Goal: Transaction & Acquisition: Purchase product/service

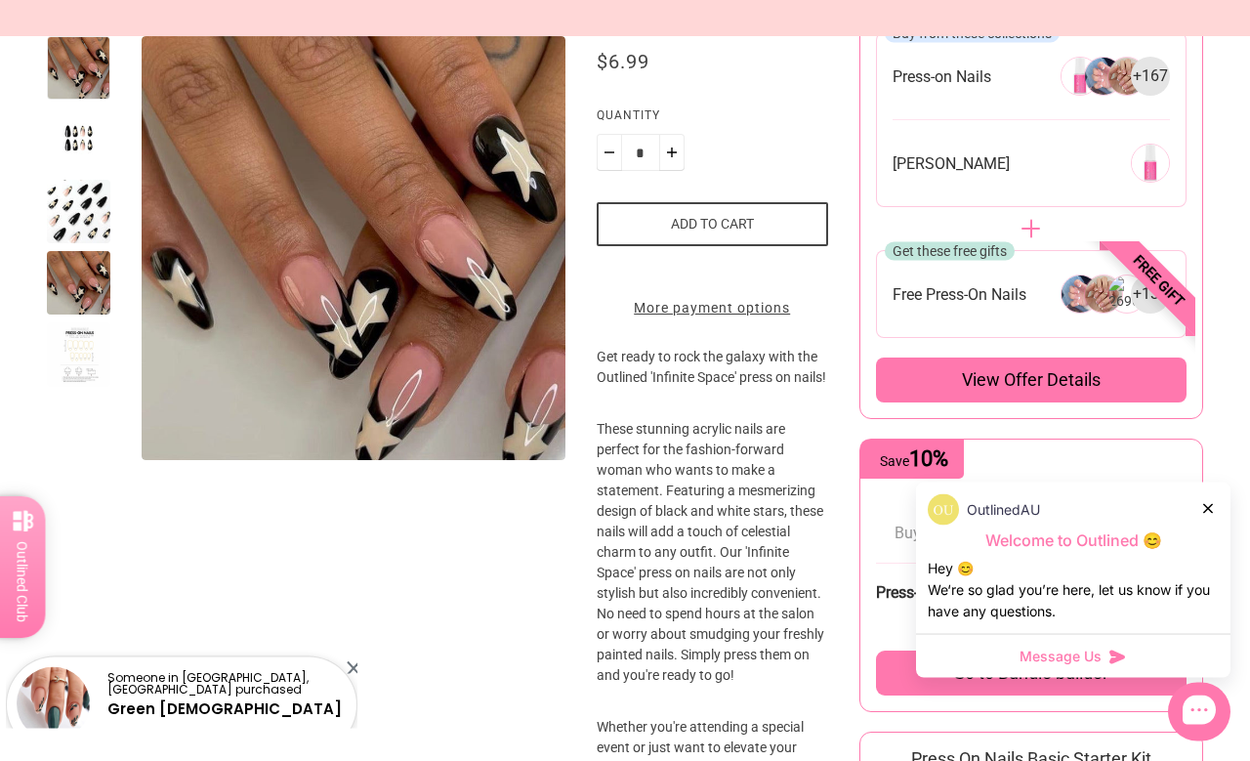
scroll to position [342, 0]
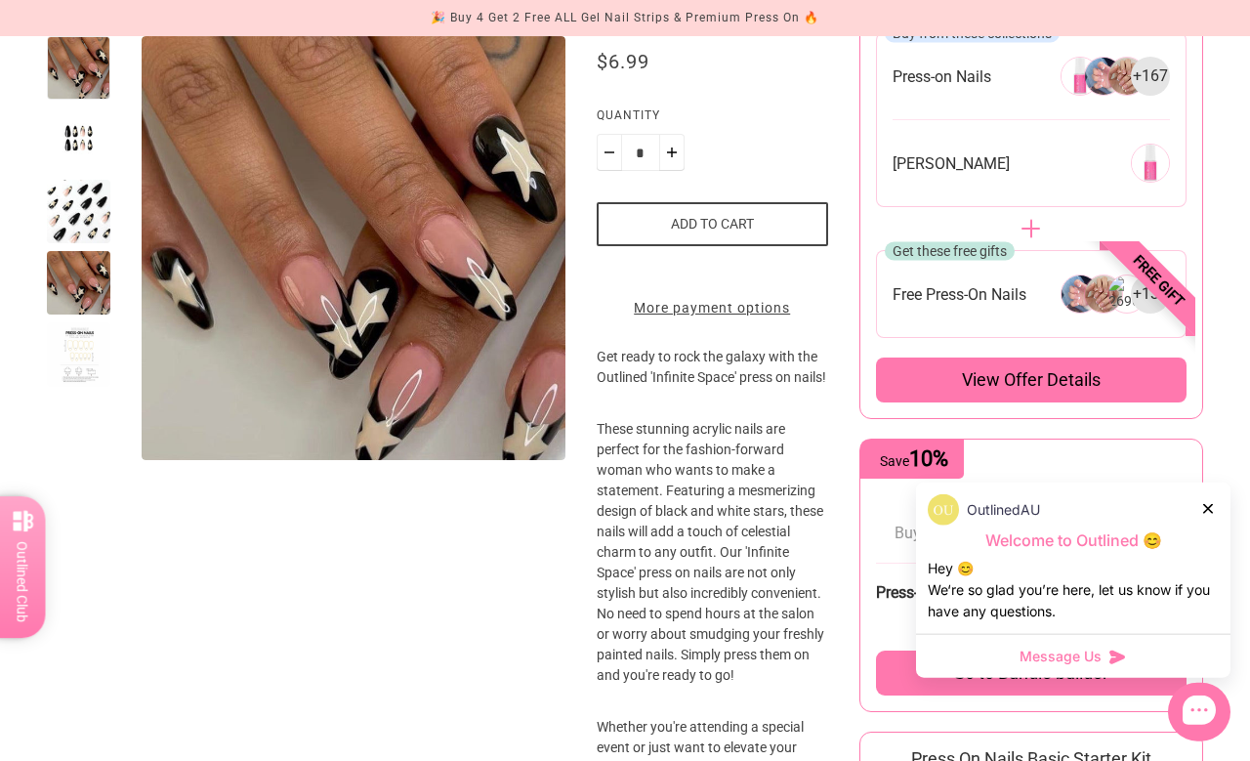
click at [1205, 498] on div at bounding box center [1209, 508] width 12 height 21
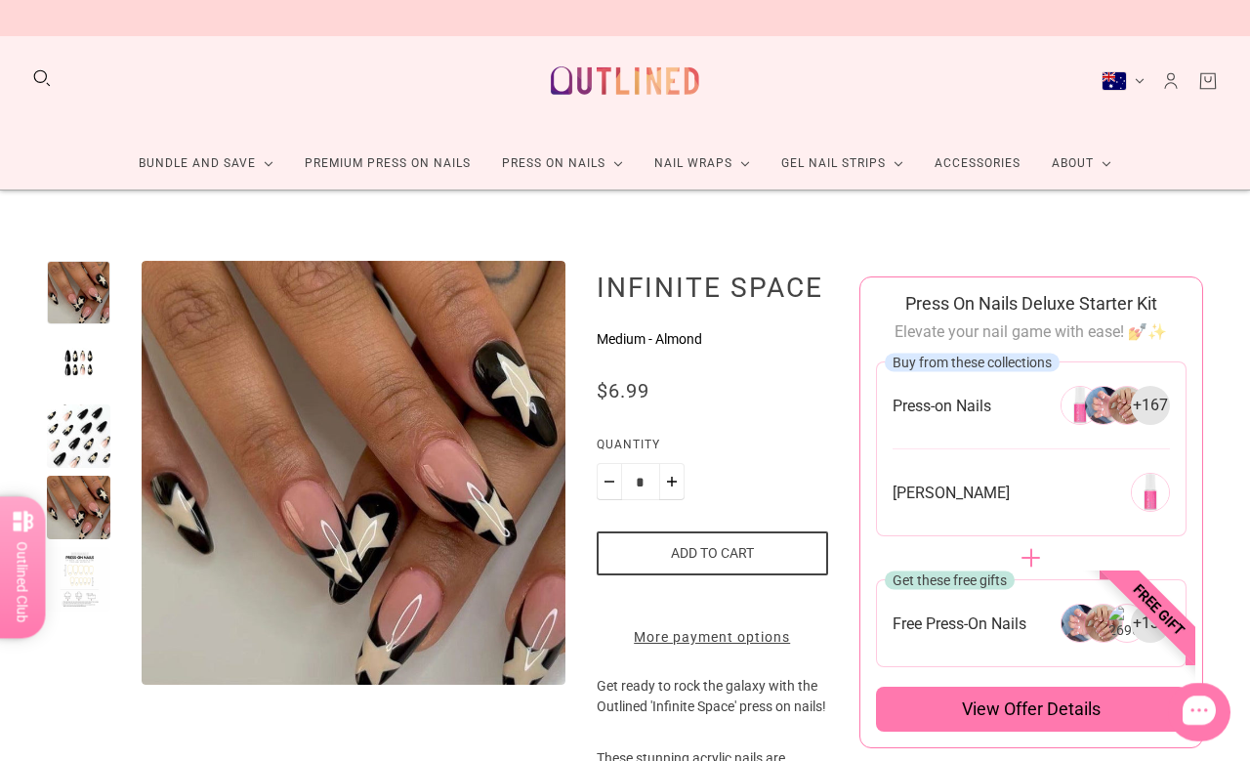
scroll to position [14, 0]
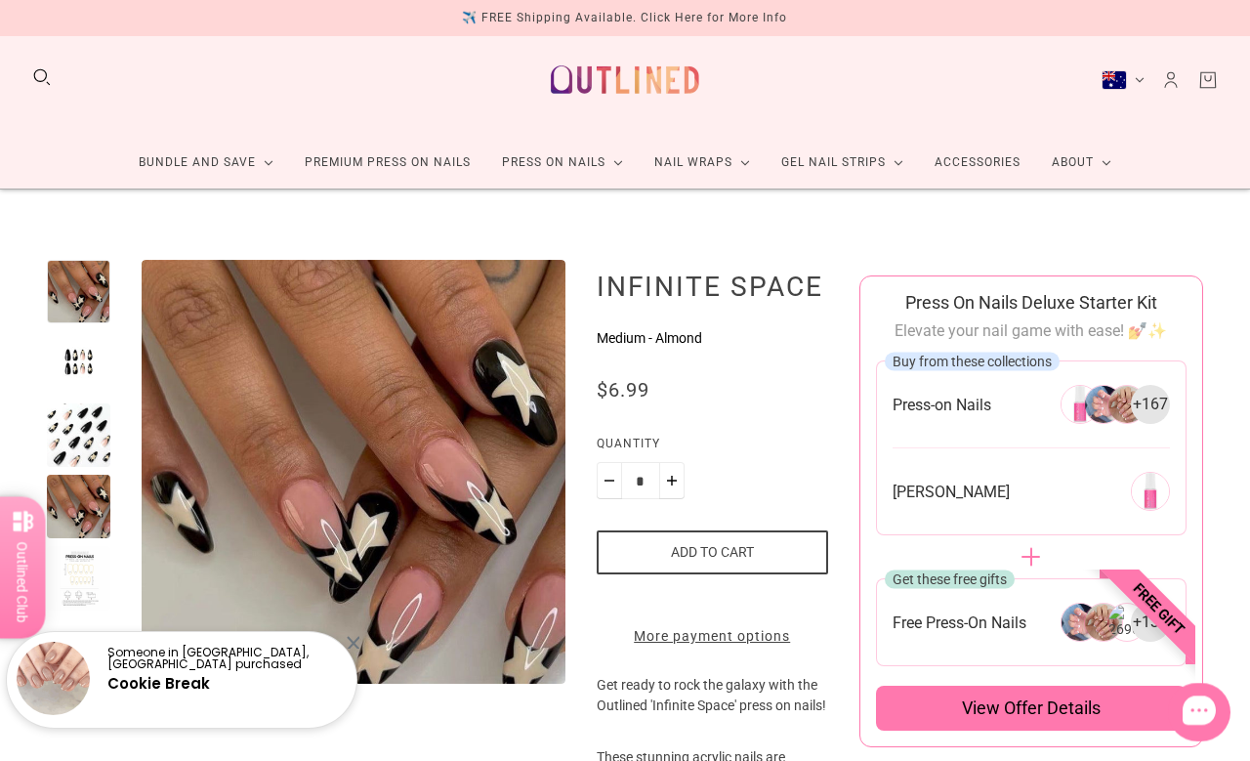
click at [1005, 477] on div "[PERSON_NAME]" at bounding box center [1030, 491] width 277 height 39
click at [764, 552] on button "Add to cart" at bounding box center [712, 552] width 231 height 44
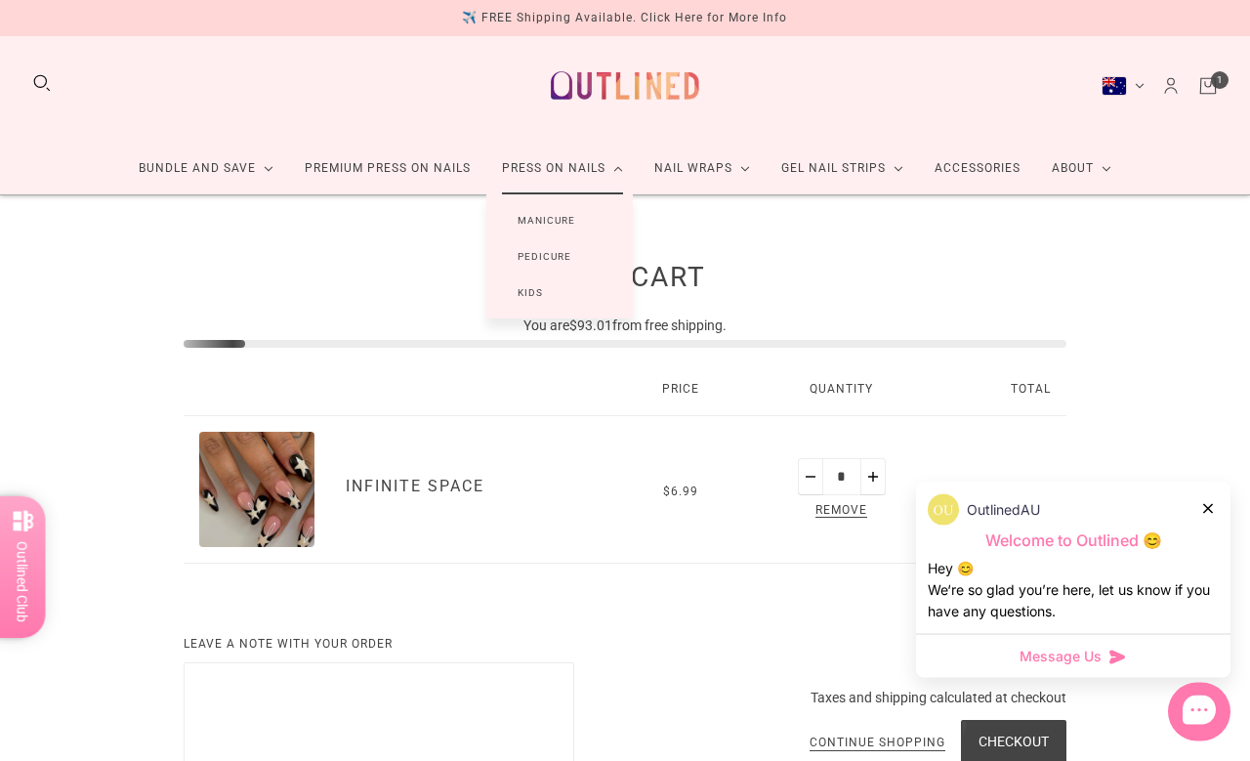
scroll to position [8, 0]
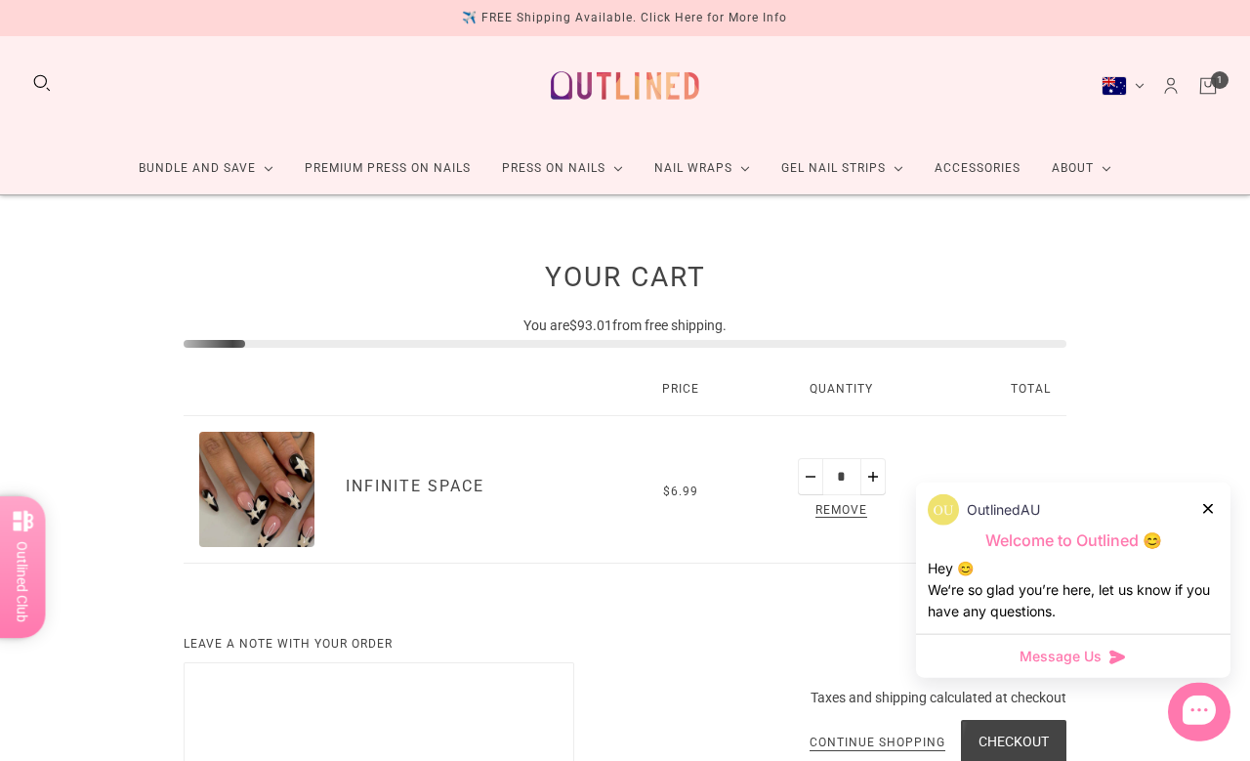
click at [1015, 187] on link "Accessories" at bounding box center [977, 169] width 117 height 52
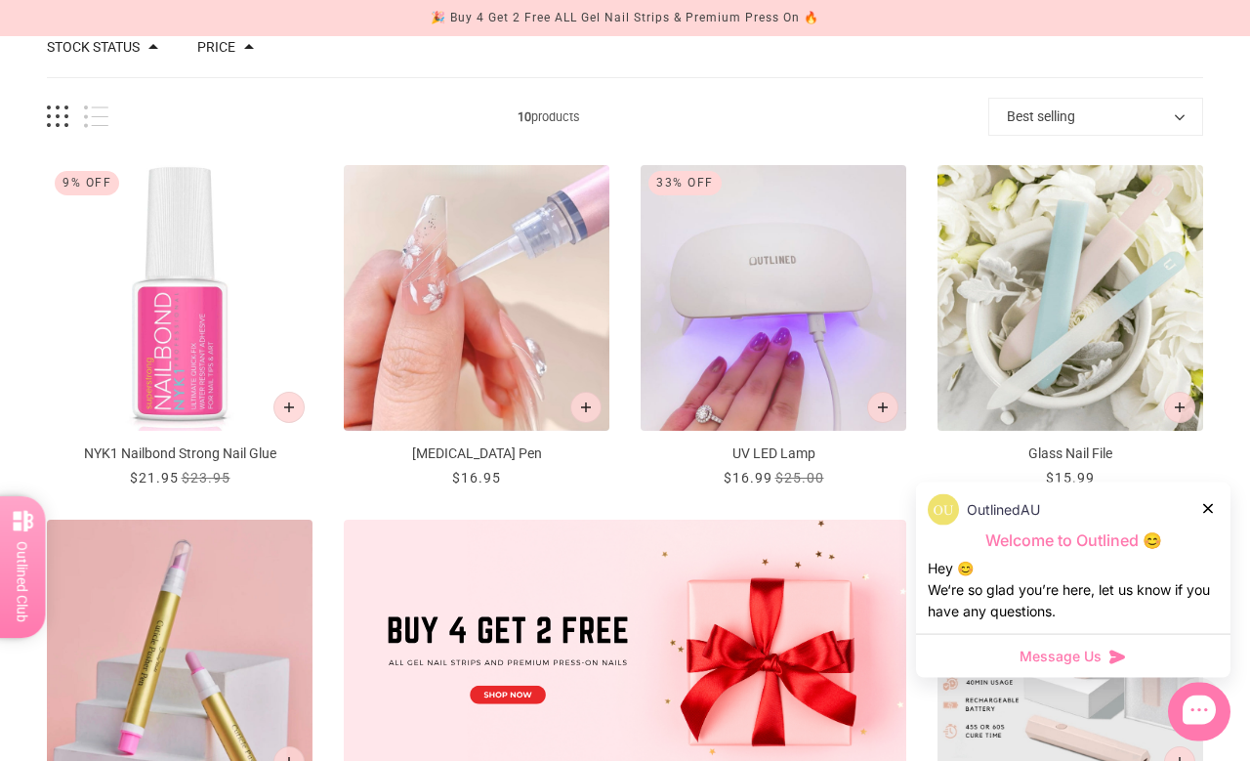
scroll to position [217, 0]
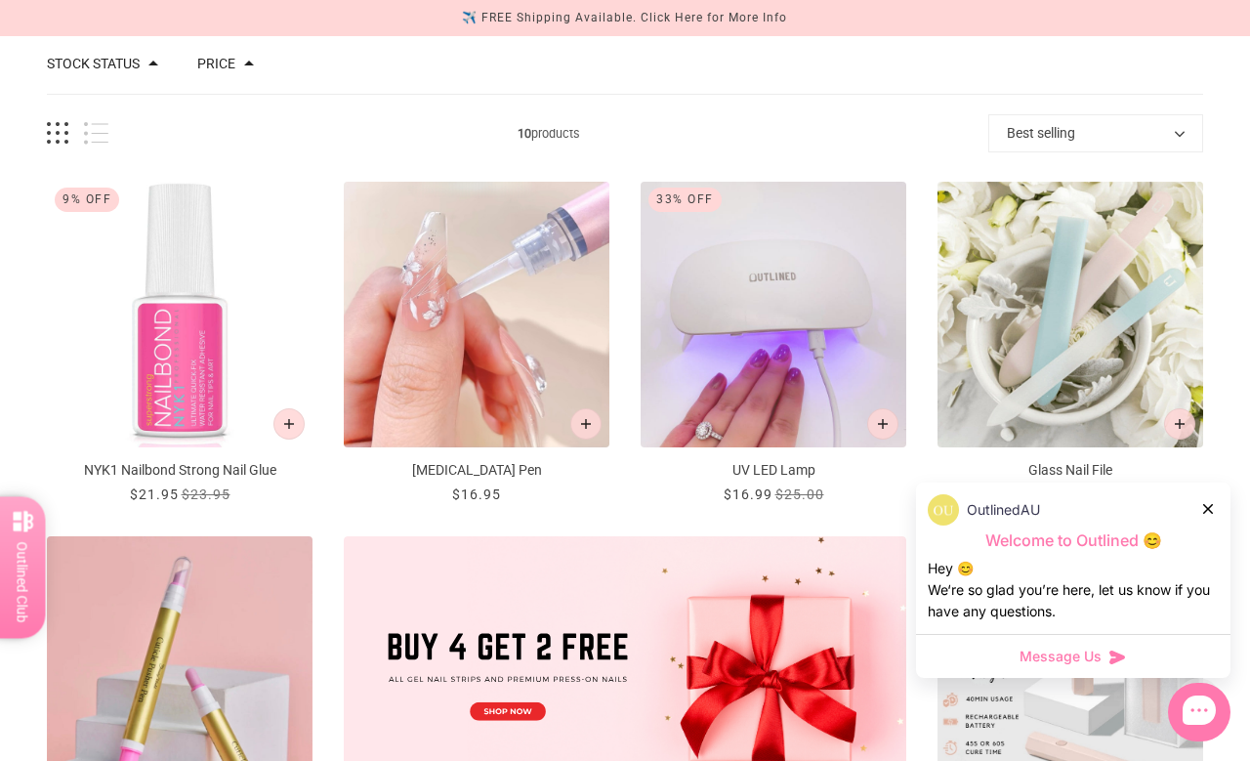
click at [231, 285] on img "NYK1 Nailbond Strong Nail Glue" at bounding box center [180, 315] width 266 height 266
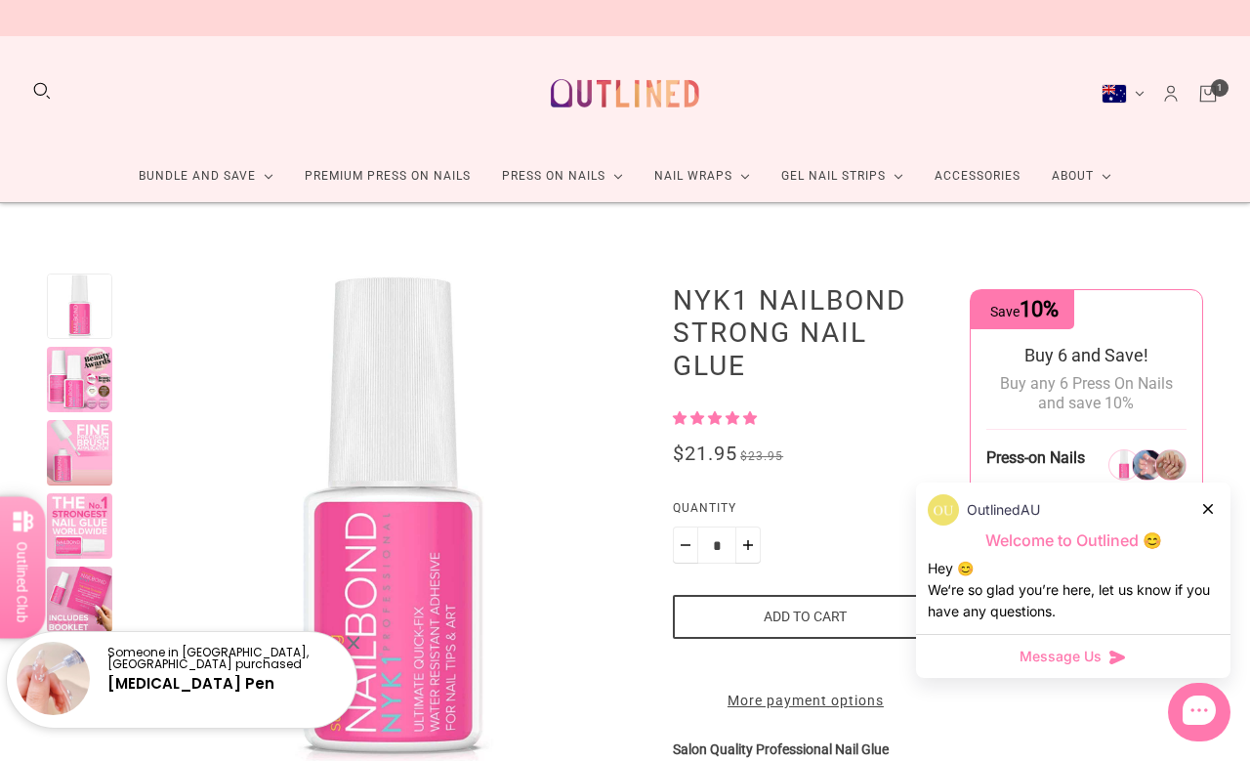
click at [990, 181] on link "Accessories" at bounding box center [977, 176] width 117 height 52
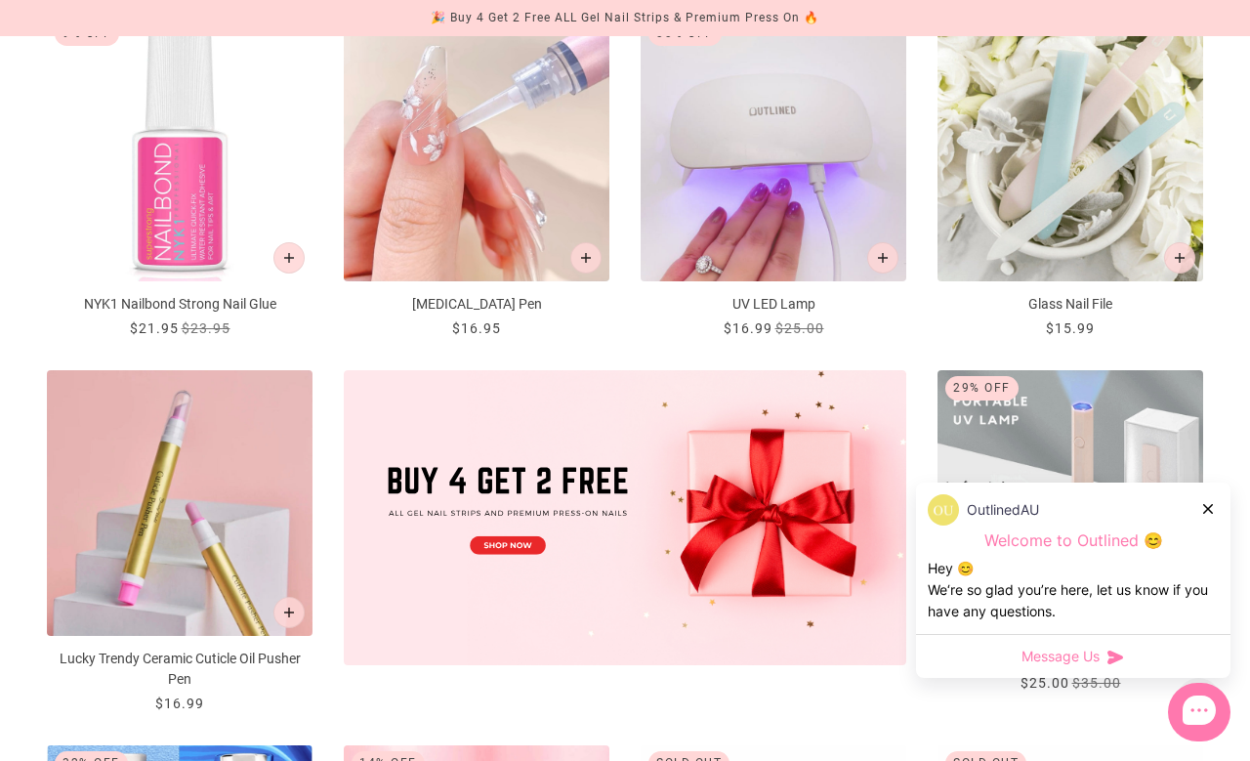
scroll to position [303, 0]
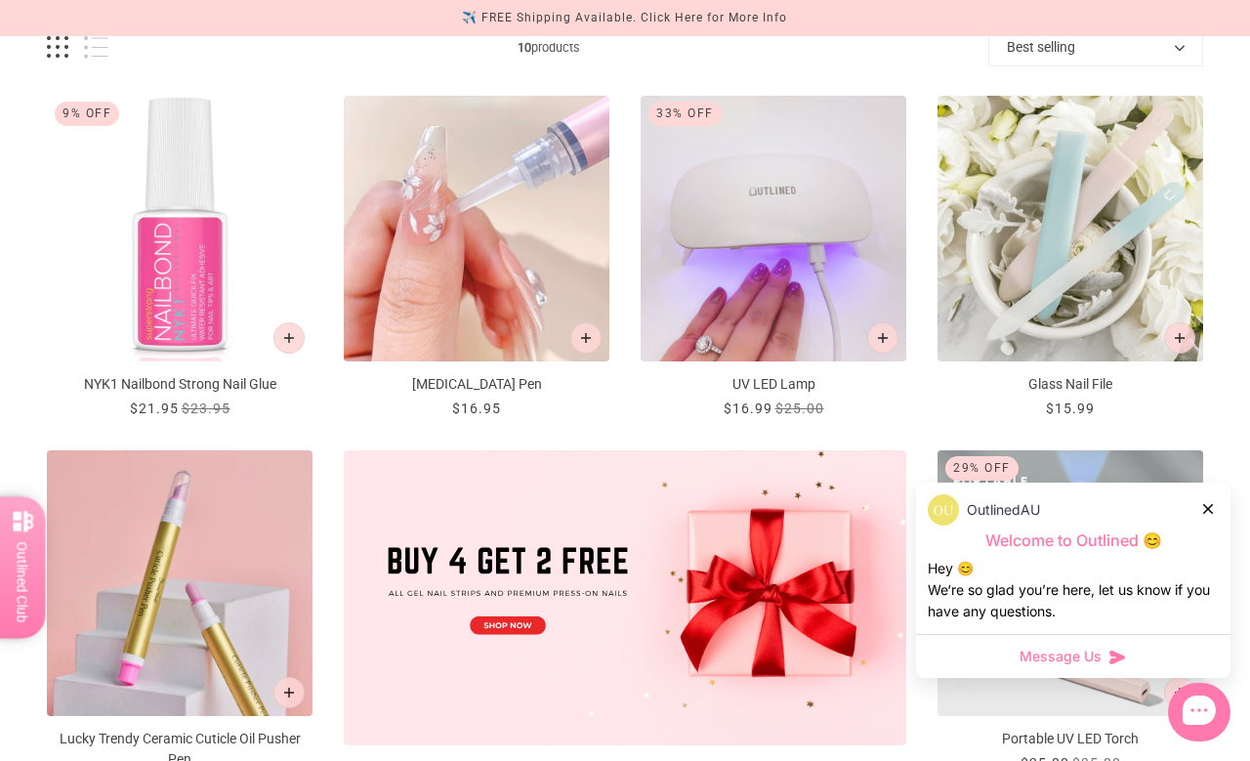
click at [551, 218] on img "Nail Removal Pen" at bounding box center [477, 229] width 266 height 266
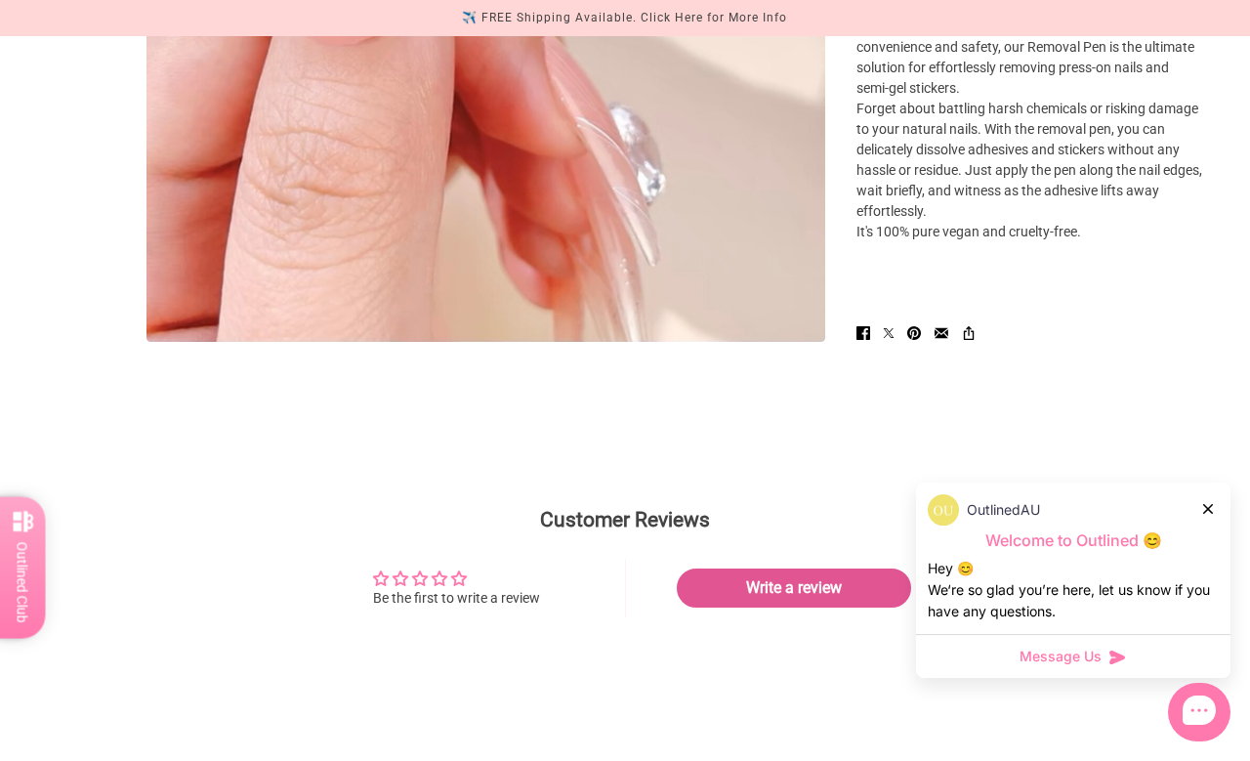
scroll to position [641, 0]
